Goal: Find specific page/section: Find specific page/section

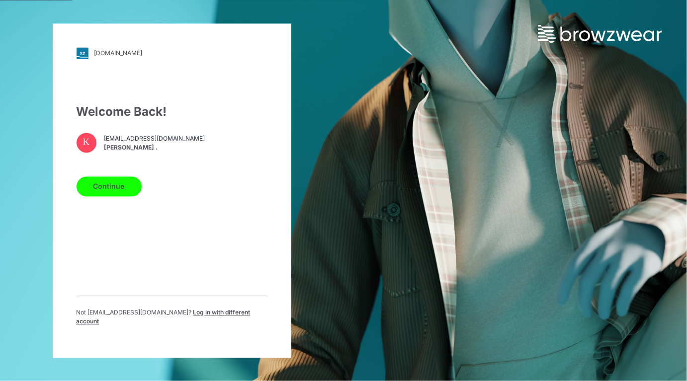
click at [109, 196] on button "Continue" at bounding box center [109, 186] width 65 height 20
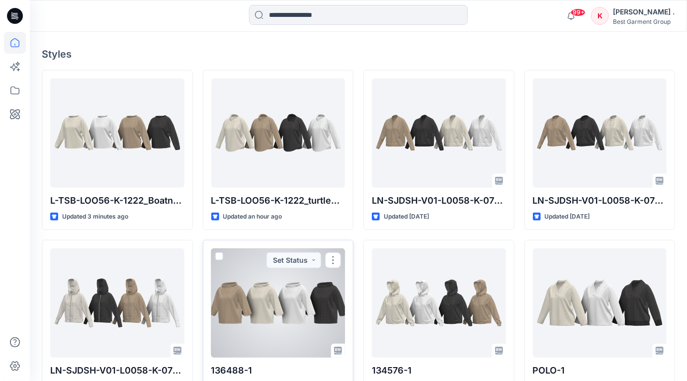
scroll to position [237, 0]
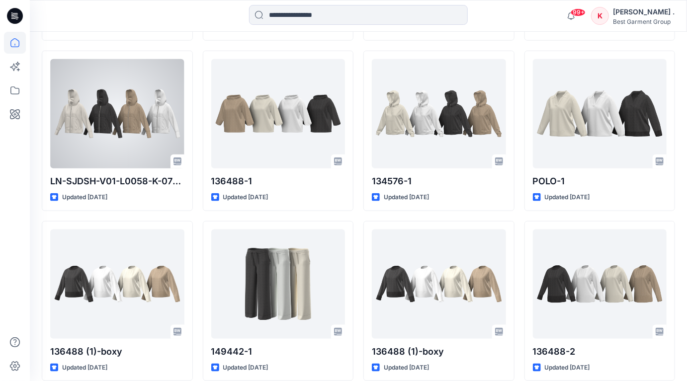
scroll to position [496, 0]
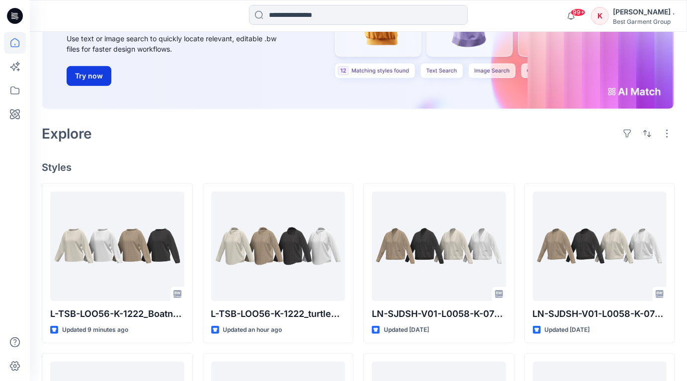
scroll to position [147, 0]
click at [10, 90] on icon at bounding box center [14, 90] width 9 height 8
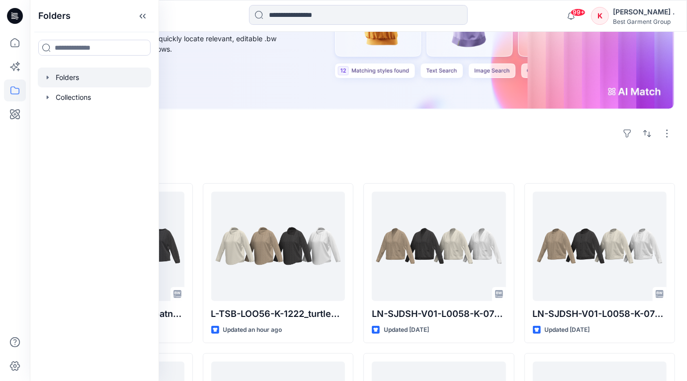
click at [62, 76] on div at bounding box center [94, 78] width 113 height 20
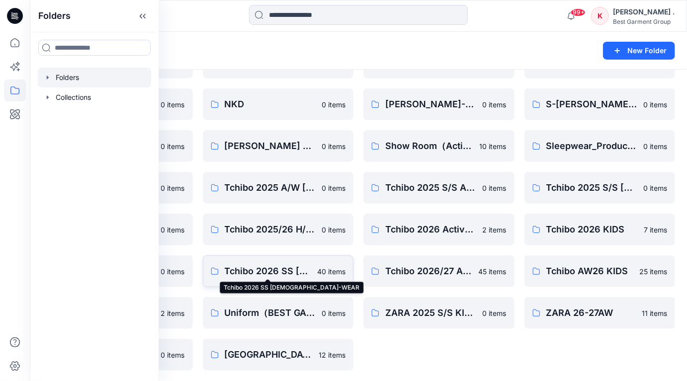
scroll to position [147, 0]
